Goal: Check status: Check status

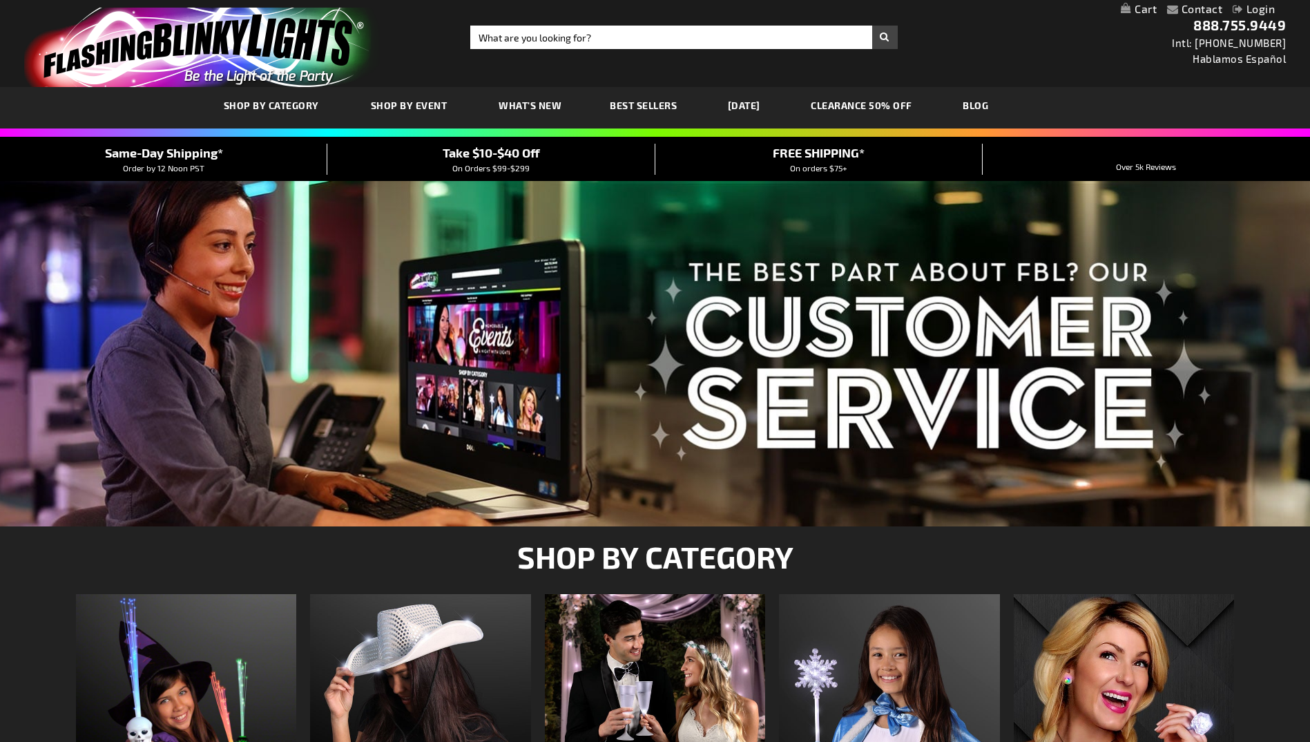
click at [1259, 12] on link "Login" at bounding box center [1253, 8] width 42 height 13
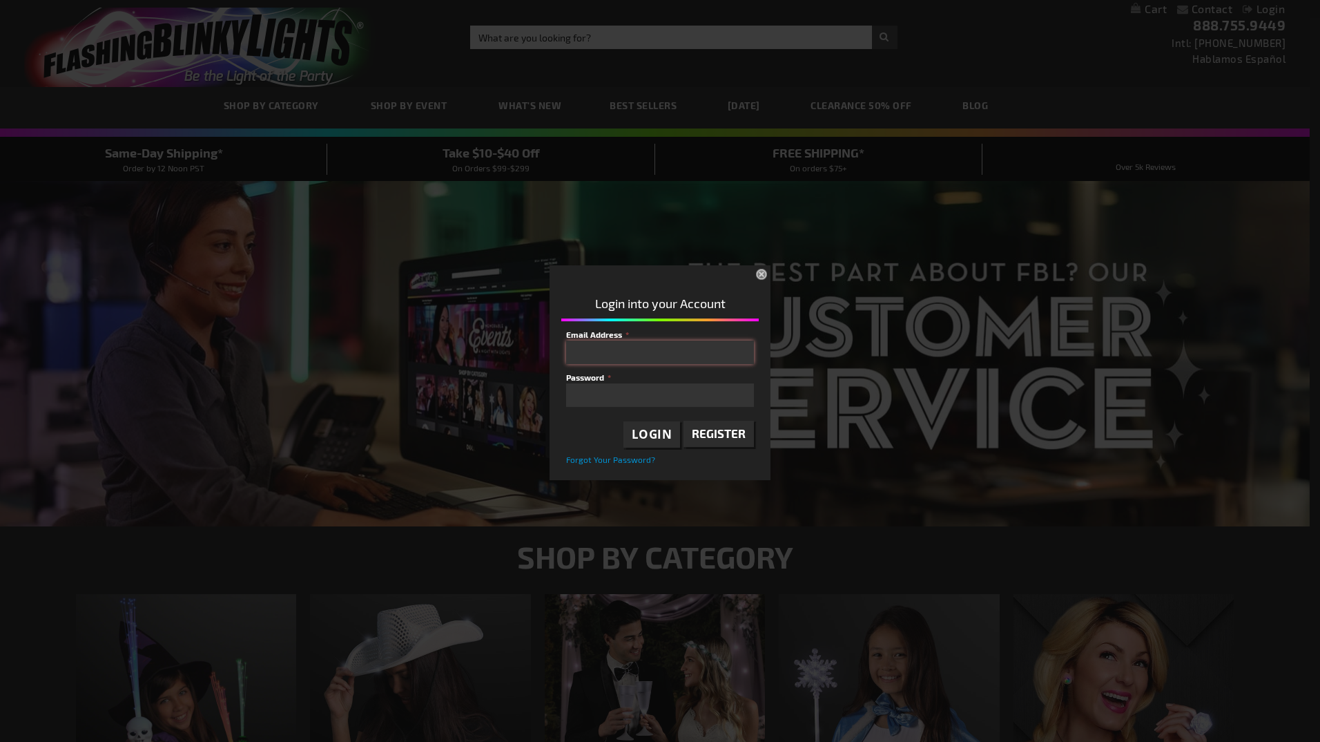
click at [642, 353] on input "Email Address" at bounding box center [660, 351] width 188 height 23
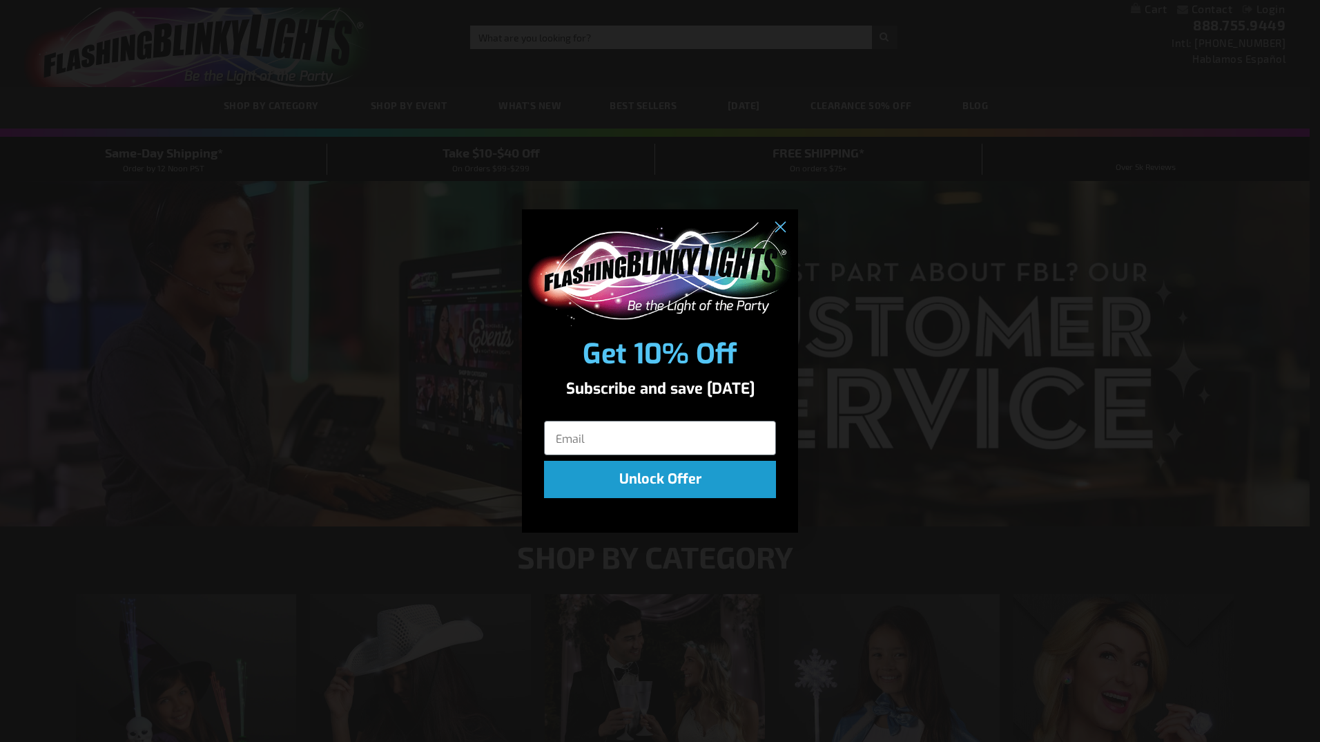
click at [654, 355] on div "Get 10% Off Subscribe and save today Unlock Offer" at bounding box center [660, 357] width 276 height 296
click at [769, 228] on circle "Close dialog" at bounding box center [779, 226] width 23 height 23
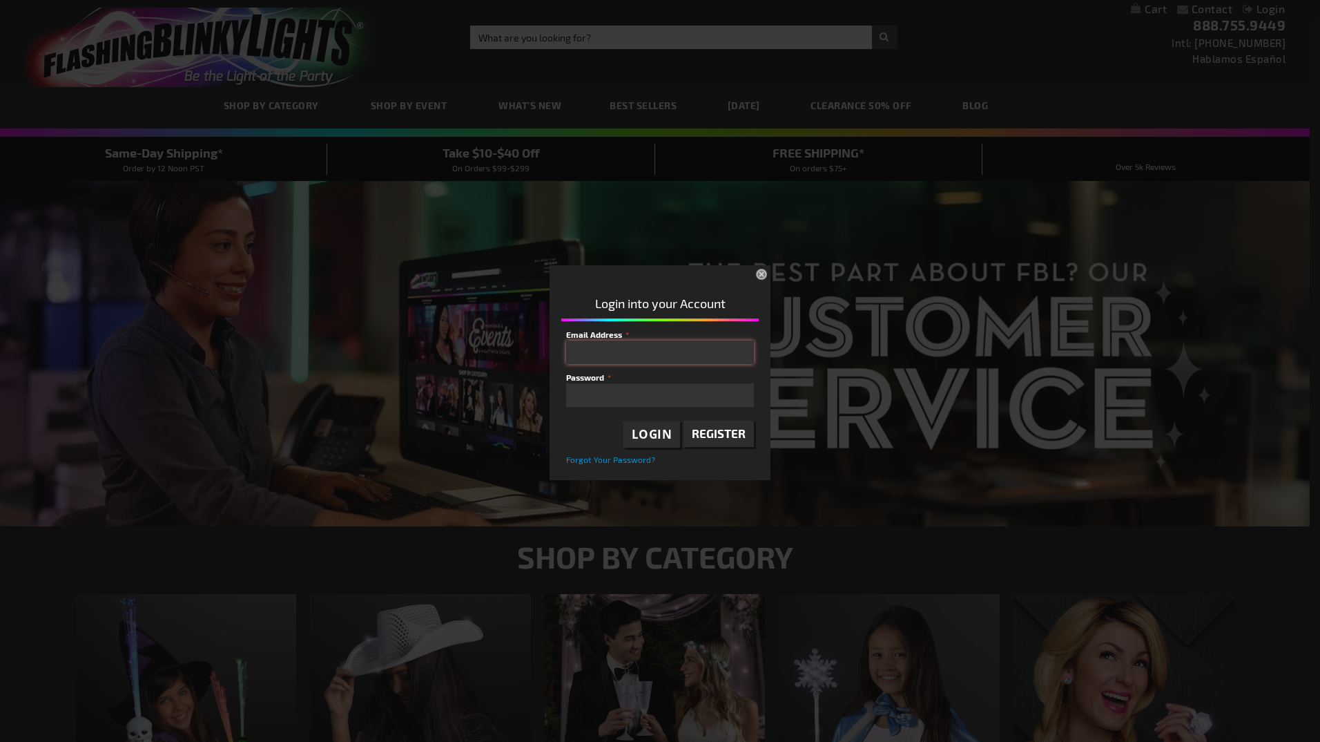
click at [598, 362] on input "Email Address" at bounding box center [660, 351] width 188 height 23
type input "toni.montegut@baytexenergy.com"
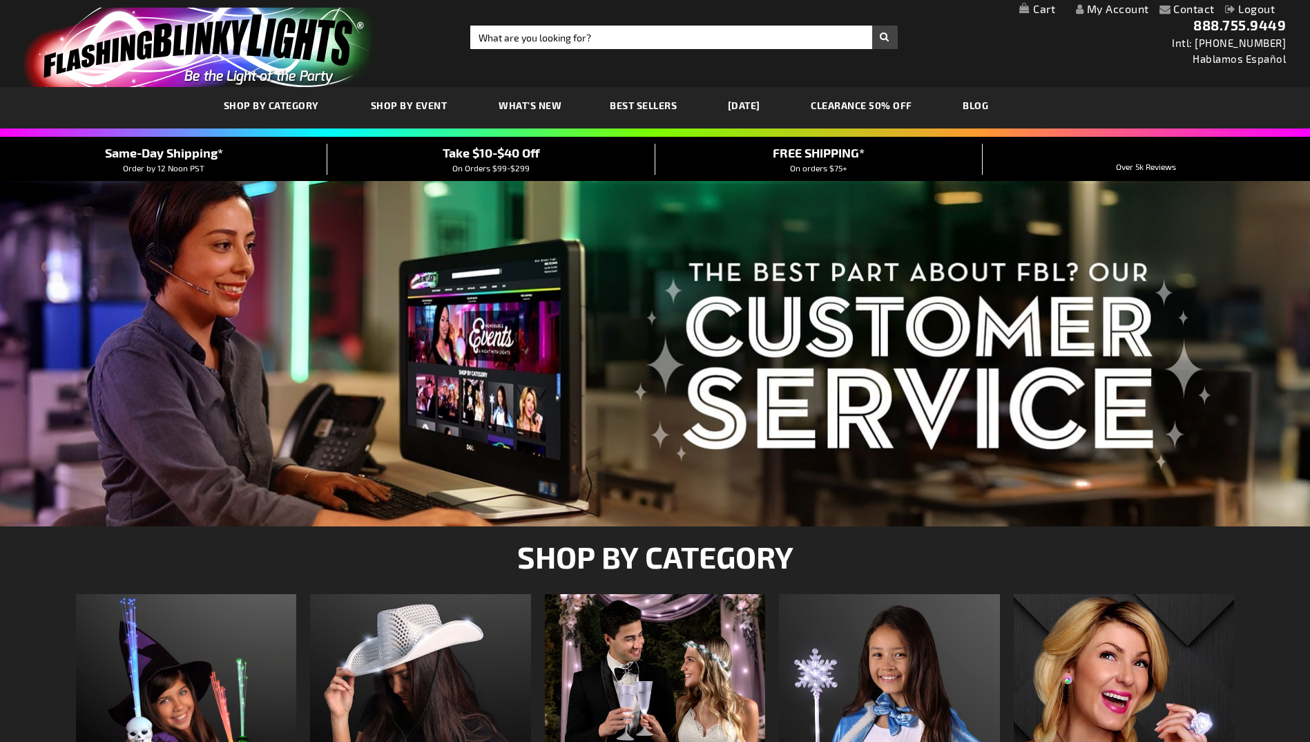
click at [1125, 12] on link "My Account" at bounding box center [1112, 8] width 73 height 13
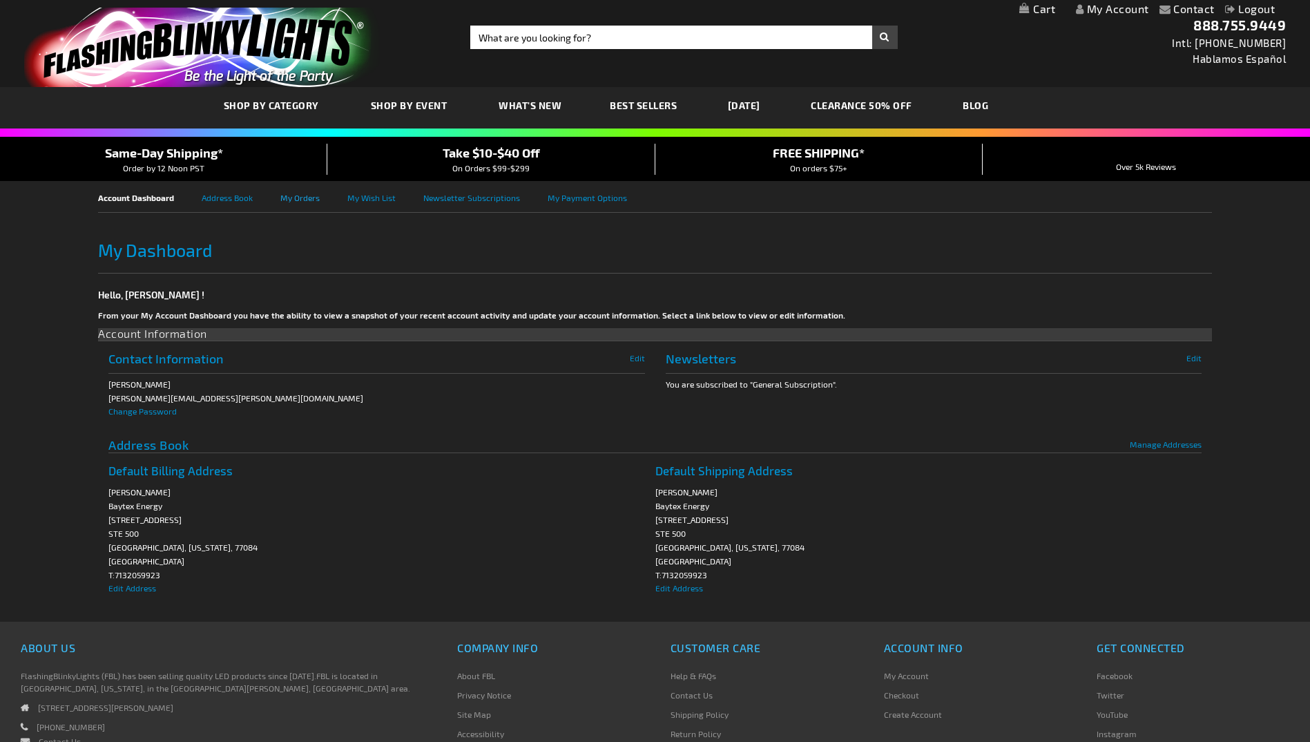
click at [300, 193] on link "My Orders" at bounding box center [313, 196] width 67 height 31
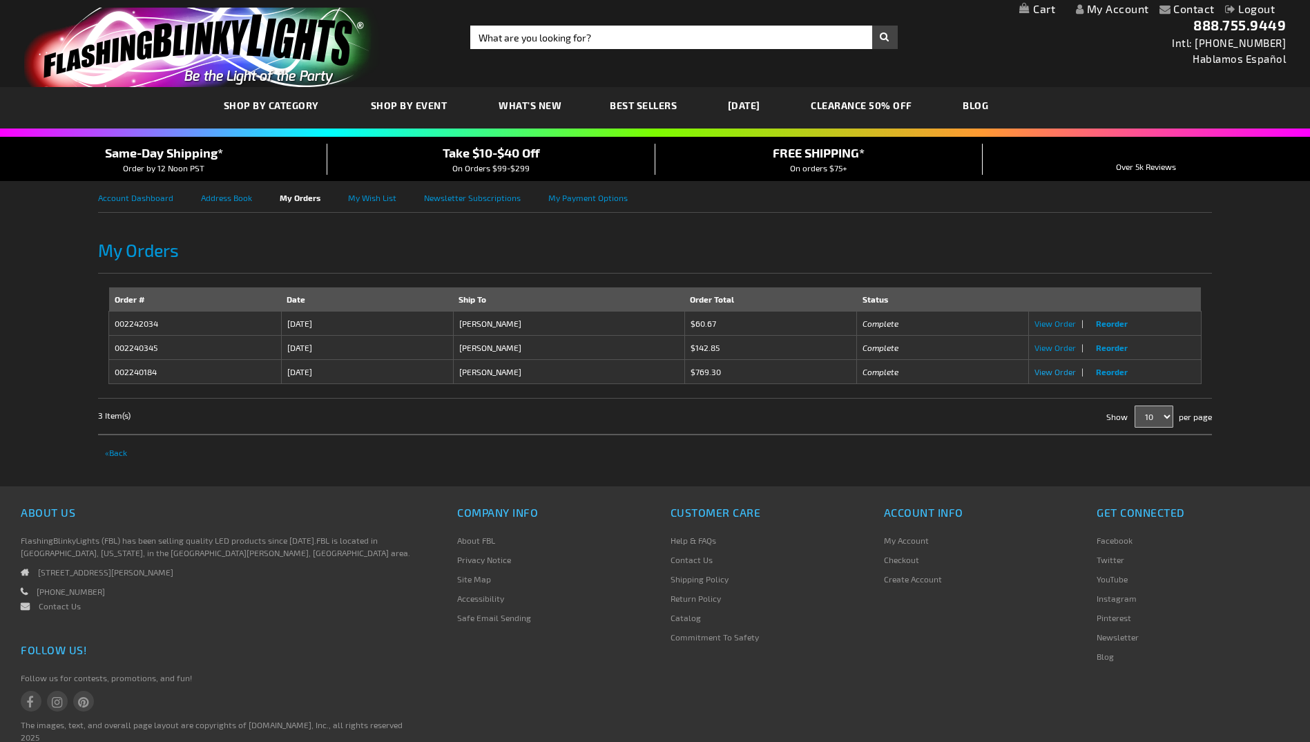
click at [1065, 371] on span "View Order" at bounding box center [1054, 372] width 41 height 10
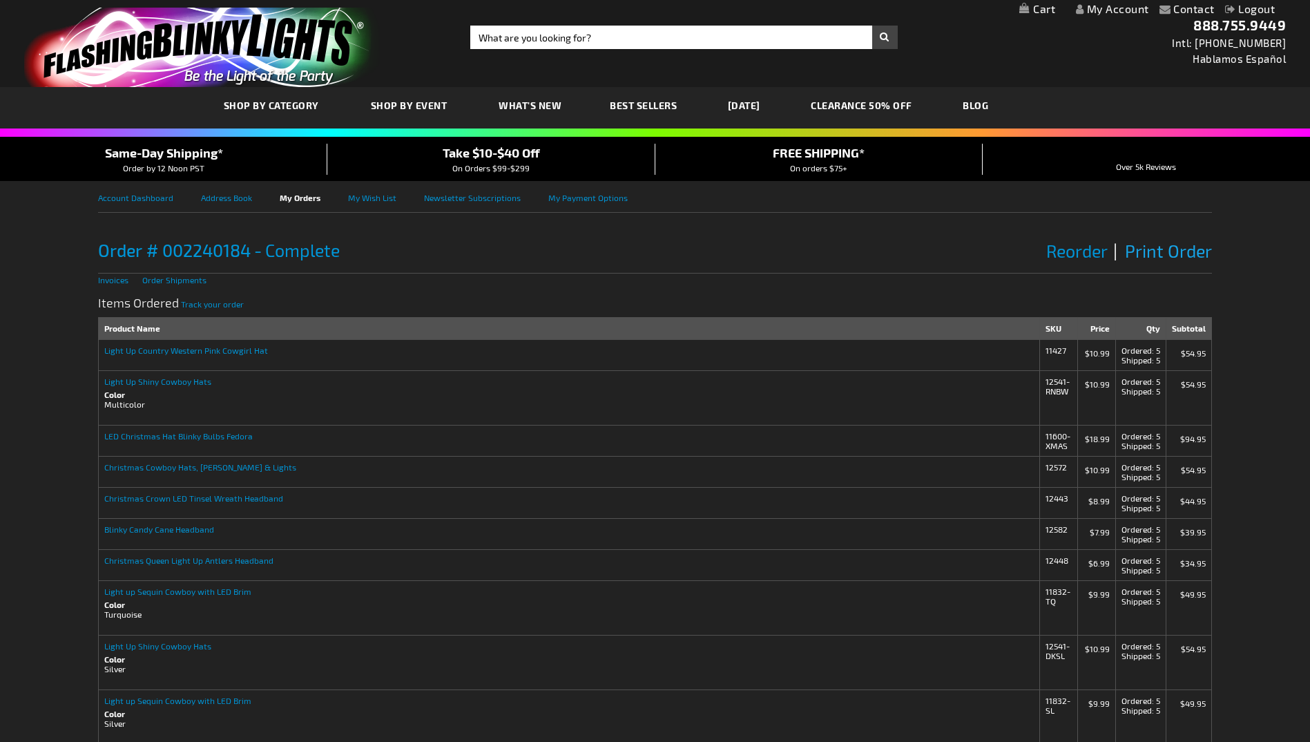
click at [1166, 251] on span "Print Order" at bounding box center [1168, 250] width 87 height 21
